Goal: Navigation & Orientation: Find specific page/section

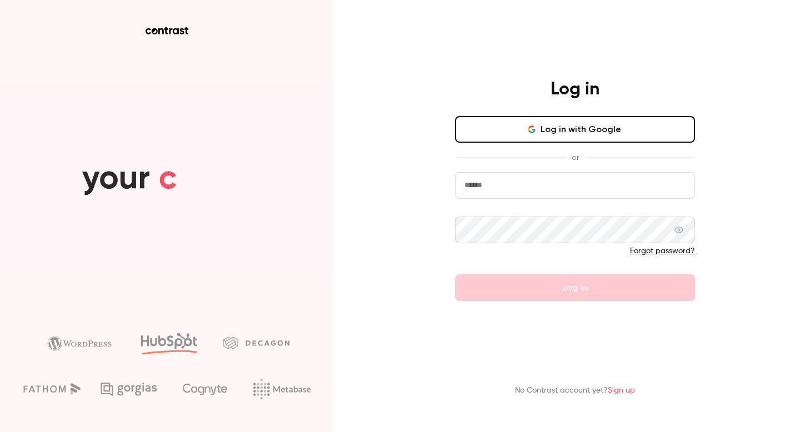
click at [577, 127] on button "Log in with Google" at bounding box center [575, 129] width 240 height 27
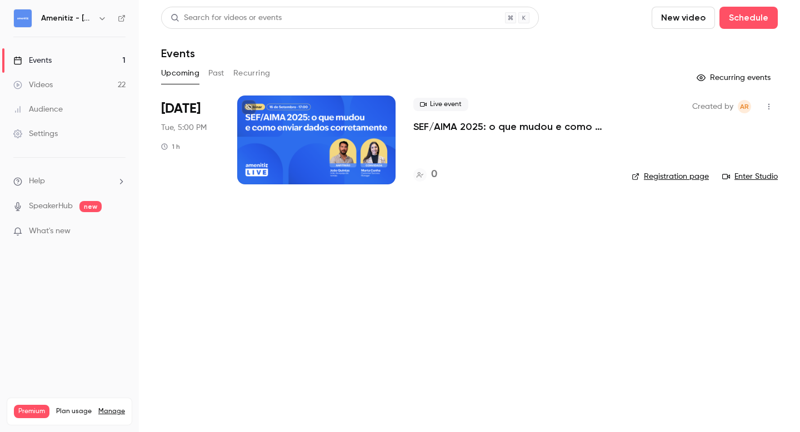
click at [99, 14] on icon "button" at bounding box center [102, 18] width 9 height 9
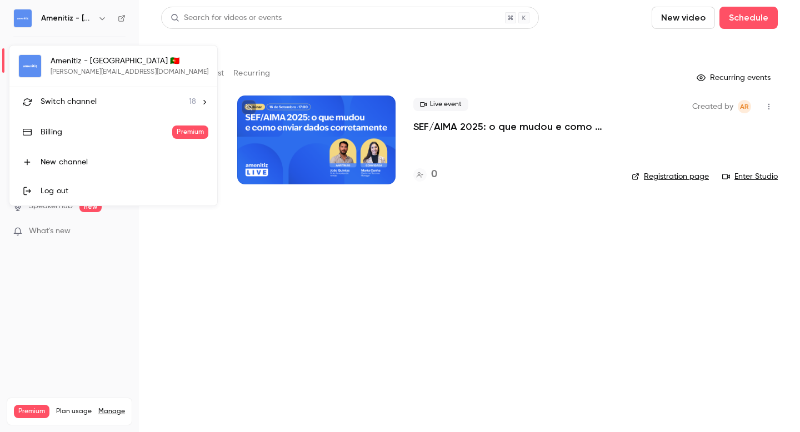
click at [104, 16] on div at bounding box center [400, 216] width 800 height 432
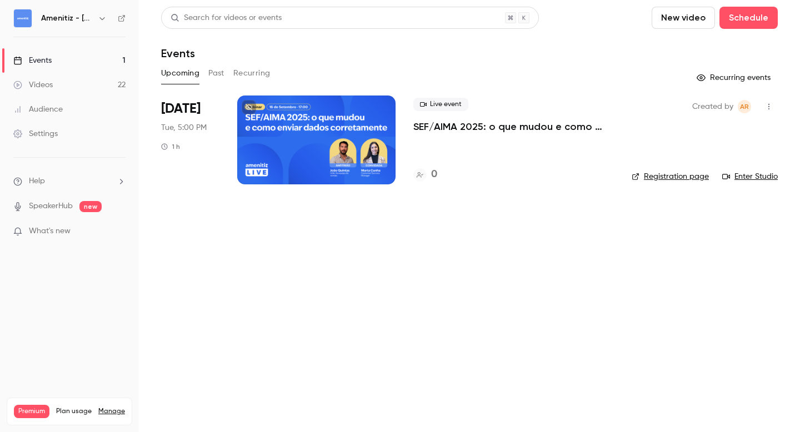
click at [99, 19] on icon "button" at bounding box center [102, 18] width 9 height 9
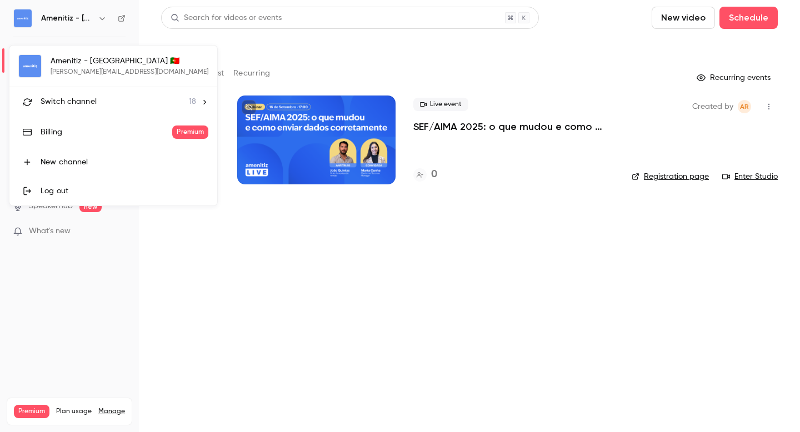
click at [105, 99] on div "Switch channel 18" at bounding box center [118, 102] width 155 height 12
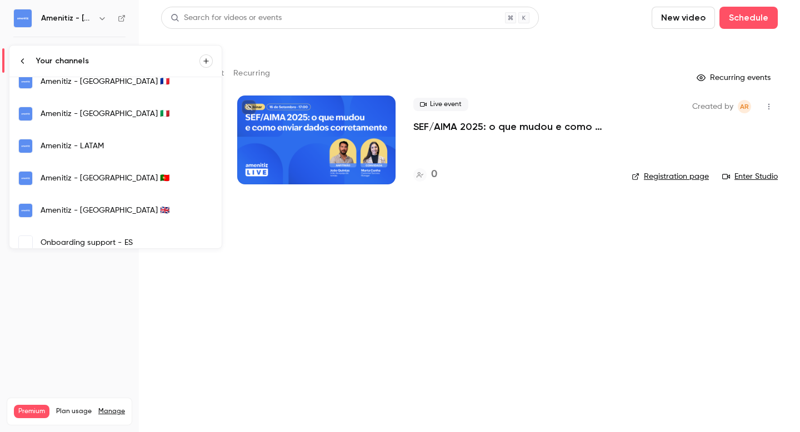
scroll to position [303, 0]
click at [78, 114] on div "Amenitiz - [GEOGRAPHIC_DATA] 🇮🇹" at bounding box center [127, 112] width 172 height 11
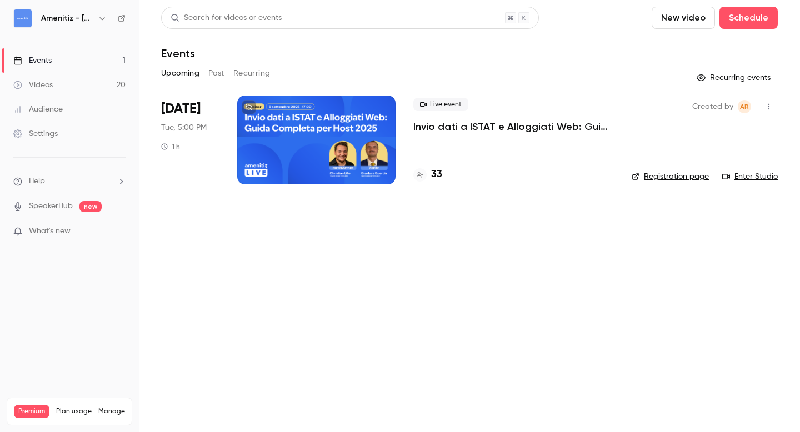
click at [99, 18] on icon "button" at bounding box center [102, 18] width 9 height 9
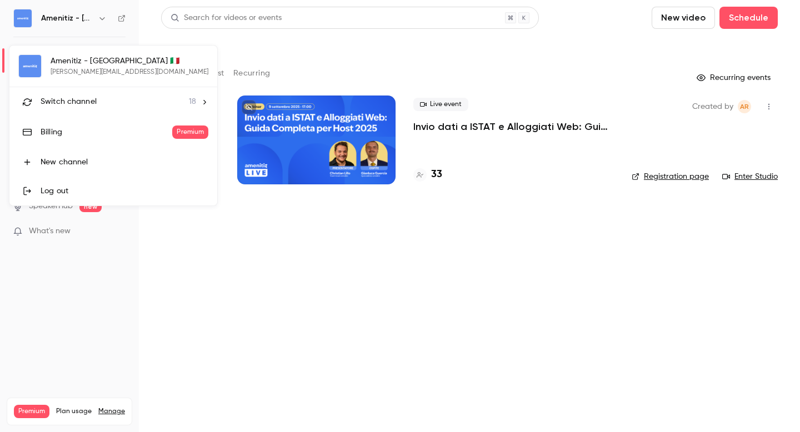
click at [189, 104] on span "18" at bounding box center [192, 102] width 7 height 12
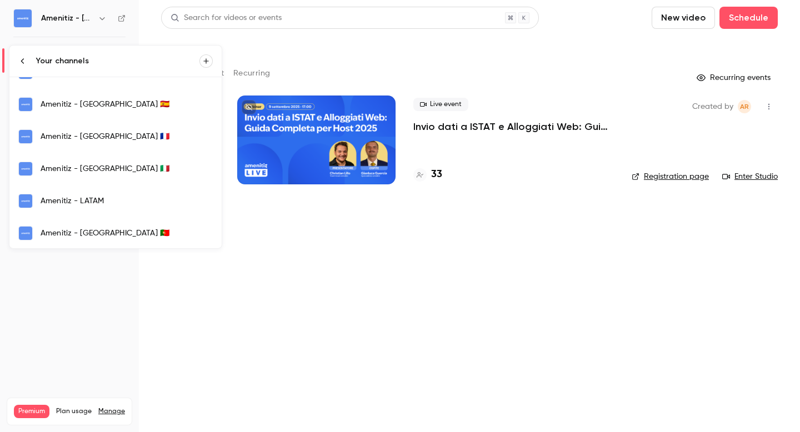
scroll to position [245, 0]
click at [91, 103] on div "Amenitiz - [GEOGRAPHIC_DATA] 🇪🇸" at bounding box center [127, 105] width 172 height 11
